Goal: Communication & Community: Connect with others

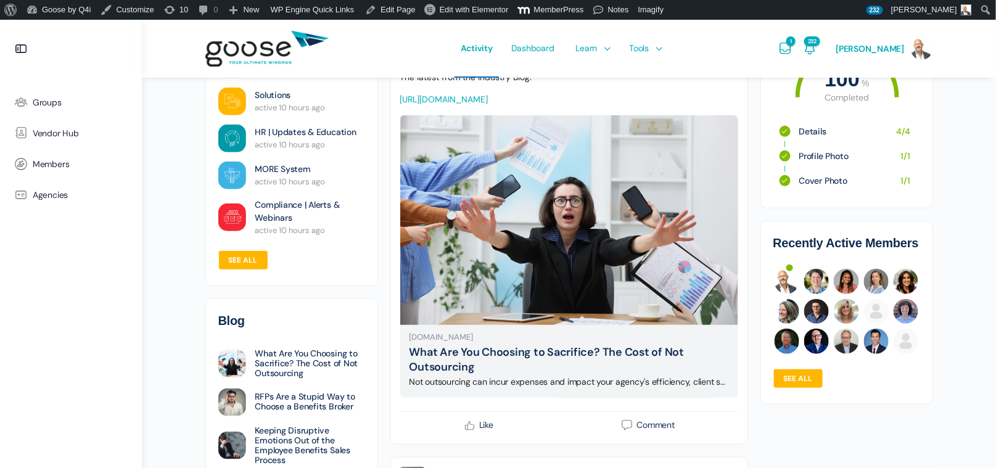
scroll to position [234, 0]
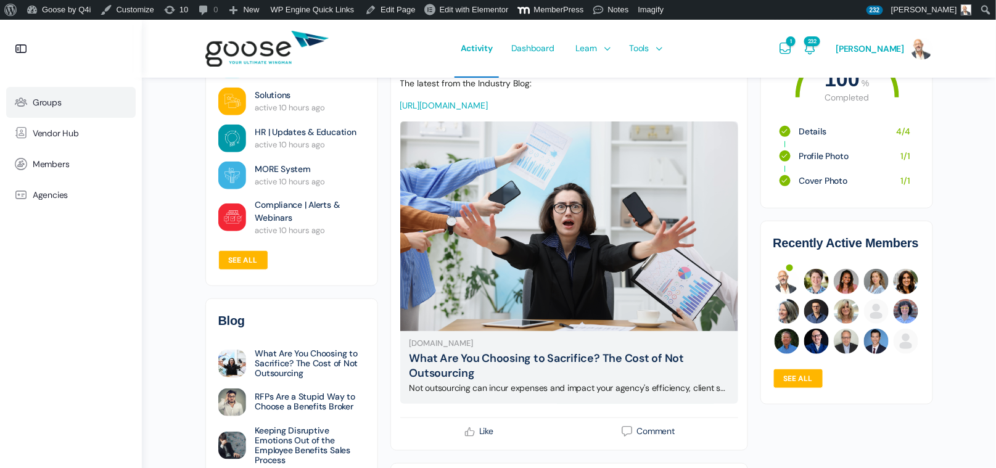
click at [52, 105] on span "Groups" at bounding box center [47, 102] width 29 height 10
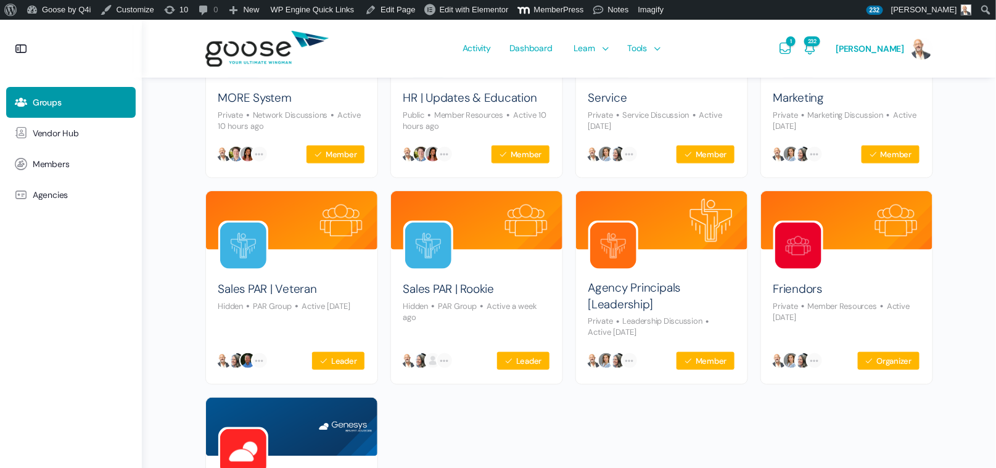
scroll to position [423, 0]
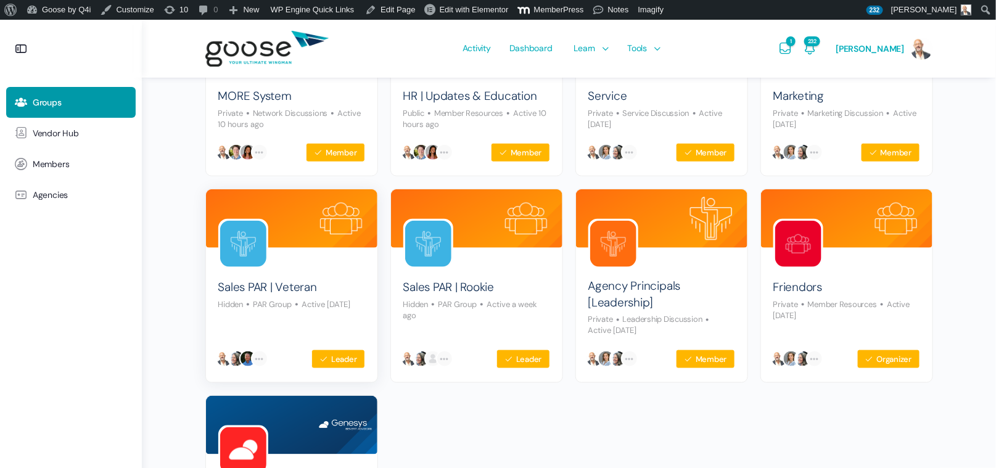
click at [257, 247] on img at bounding box center [243, 244] width 46 height 46
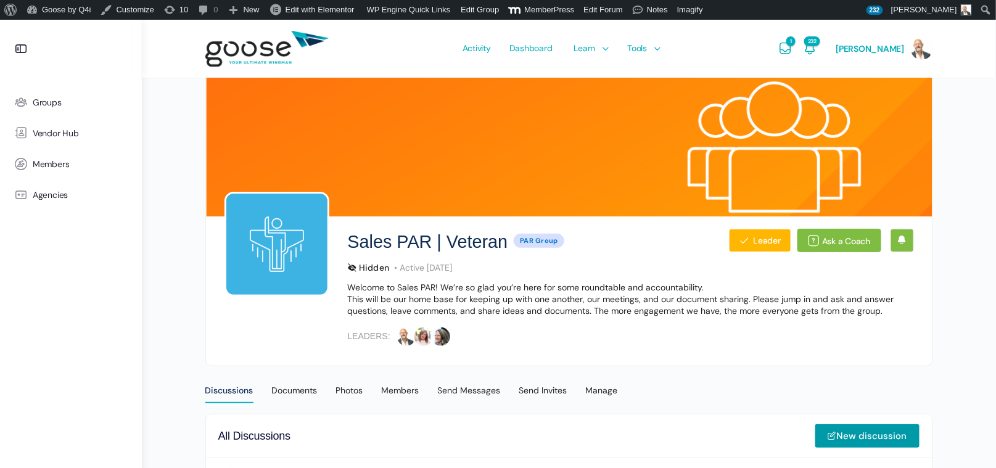
click at [394, 389] on e-page-transition at bounding box center [498, 234] width 996 height 468
click at [402, 394] on div "Members" at bounding box center [401, 394] width 38 height 19
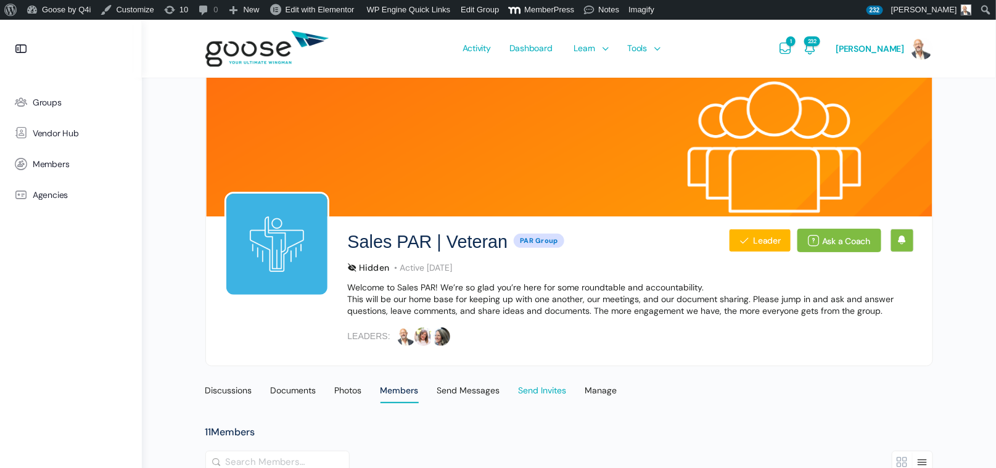
click at [547, 385] on div "Send Invites" at bounding box center [543, 394] width 48 height 19
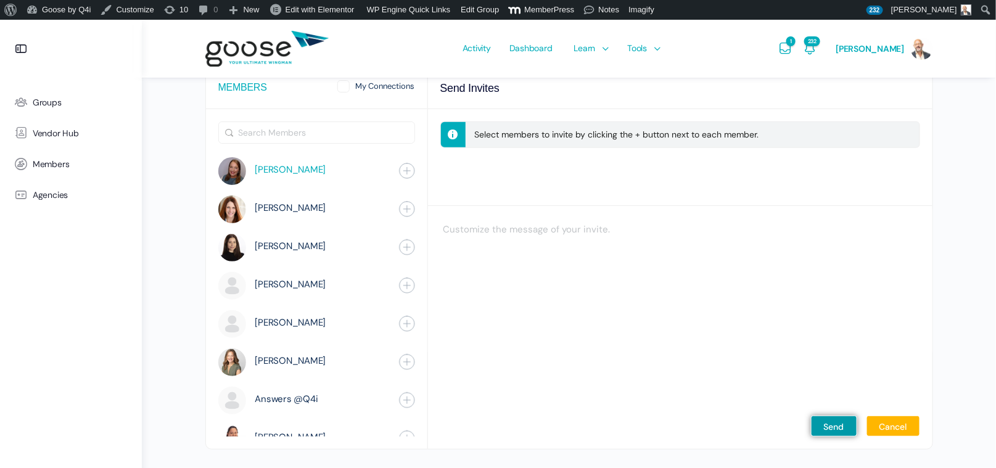
scroll to position [344, 0]
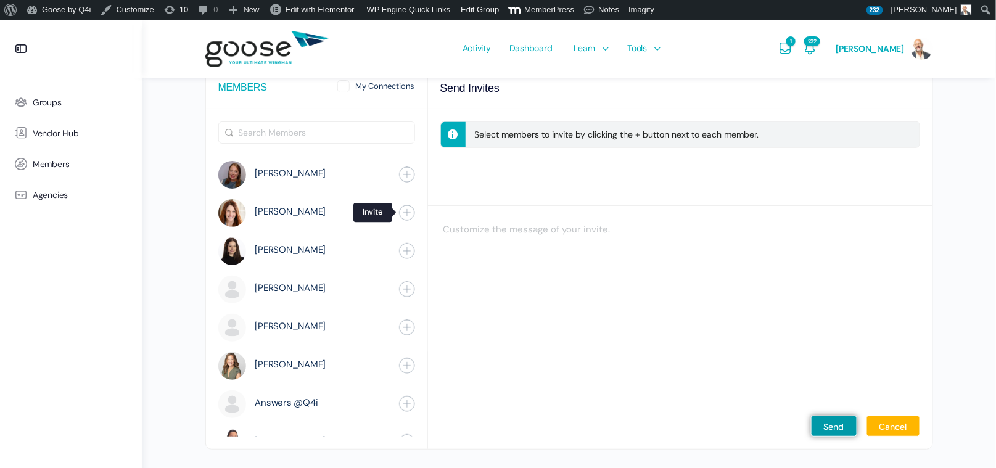
click at [409, 210] on span "button" at bounding box center [407, 212] width 11 height 11
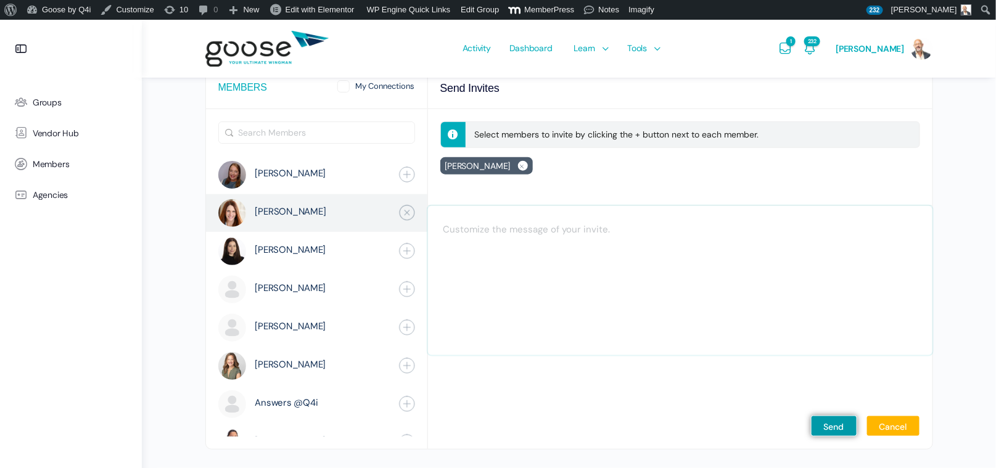
click at [522, 234] on textarea at bounding box center [680, 281] width 505 height 150
click at [544, 228] on textarea "This will add you to our discussion group." at bounding box center [680, 281] width 505 height 150
click at [649, 231] on textarea "This will add you to our PAR discussion group." at bounding box center [680, 281] width 505 height 150
click at [642, 229] on textarea "This will add you to our PAR discussion group." at bounding box center [680, 281] width 505 height 150
type textarea "This will add you to our PAR discussion group. kt"
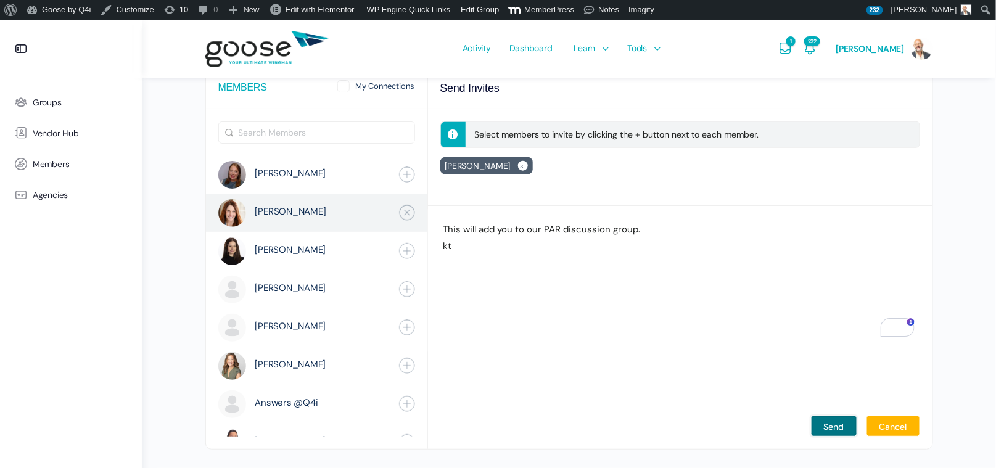
click at [844, 425] on input "Send" at bounding box center [834, 426] width 46 height 21
